Goal: Information Seeking & Learning: Learn about a topic

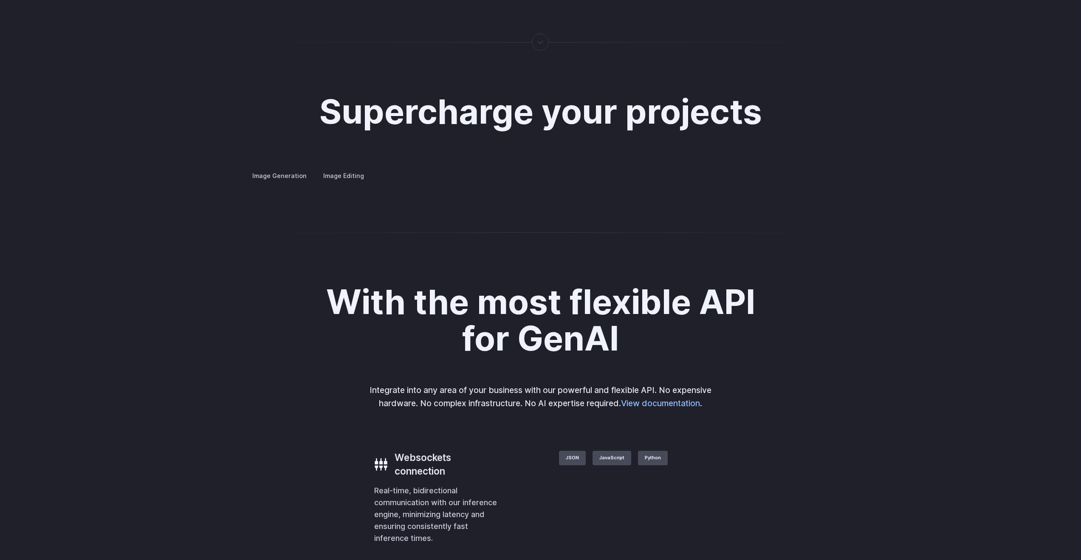
scroll to position [1534, 0]
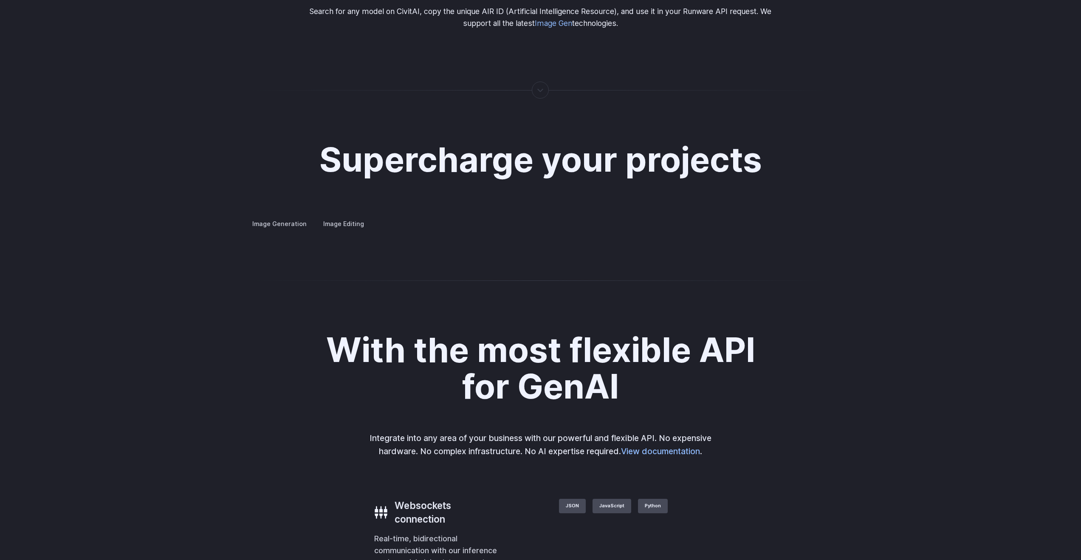
click at [0, 0] on button "Go to 3 of 4" at bounding box center [0, 0] width 0 height 0
click at [0, 0] on div at bounding box center [0, 0] width 0 height 0
click at [0, 0] on button "Go to 4 of 4" at bounding box center [0, 0] width 0 height 0
click at [0, 0] on button "Go to 1 of 4" at bounding box center [0, 0] width 0 height 0
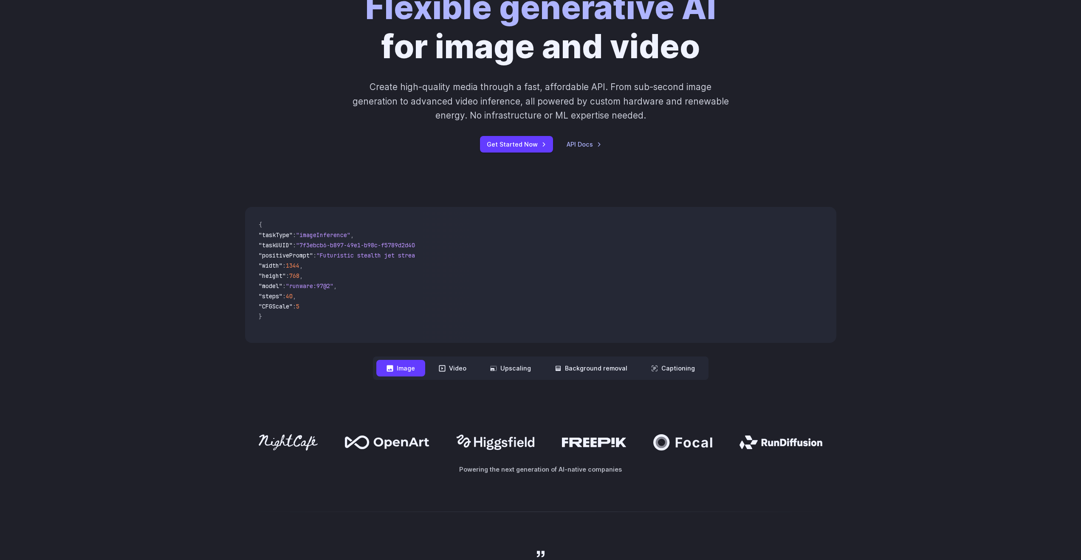
scroll to position [0, 0]
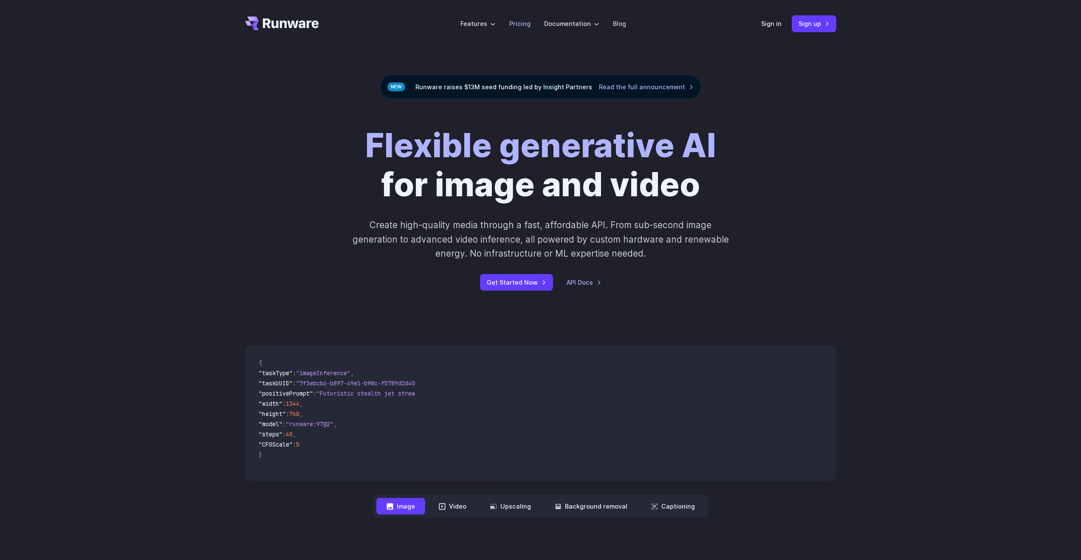
click at [524, 21] on link "Pricing" at bounding box center [519, 24] width 21 height 10
